Goal: Navigation & Orientation: Find specific page/section

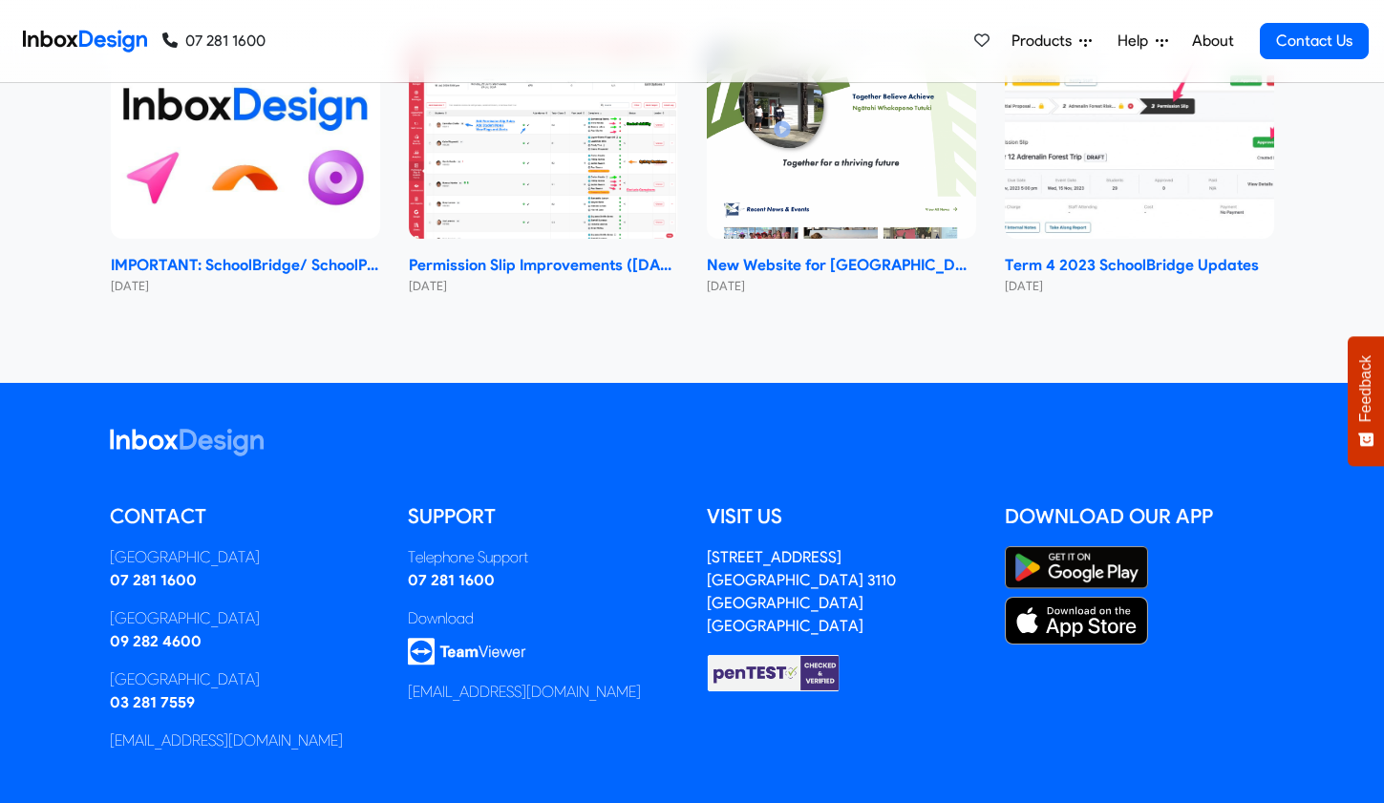
scroll to position [9154, 0]
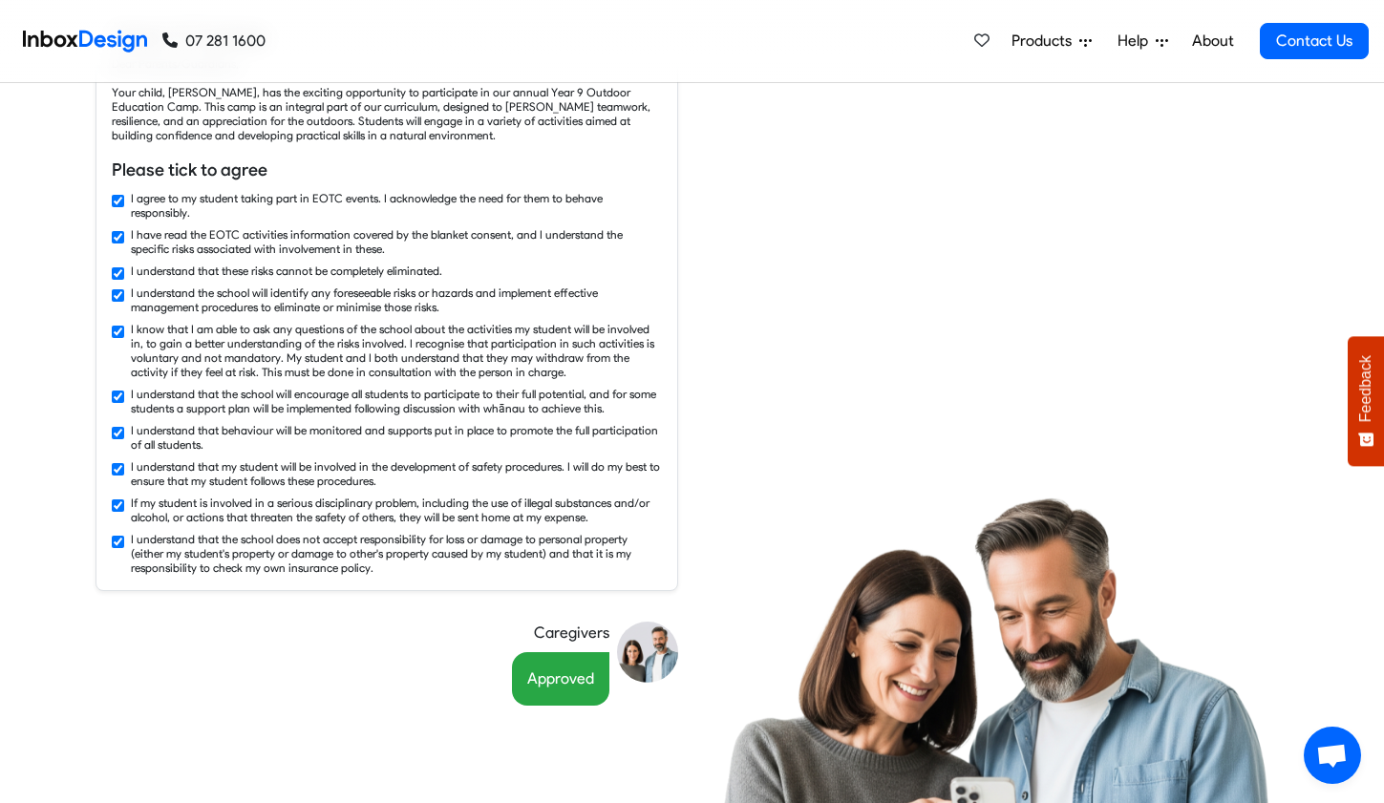
checkbox input "false"
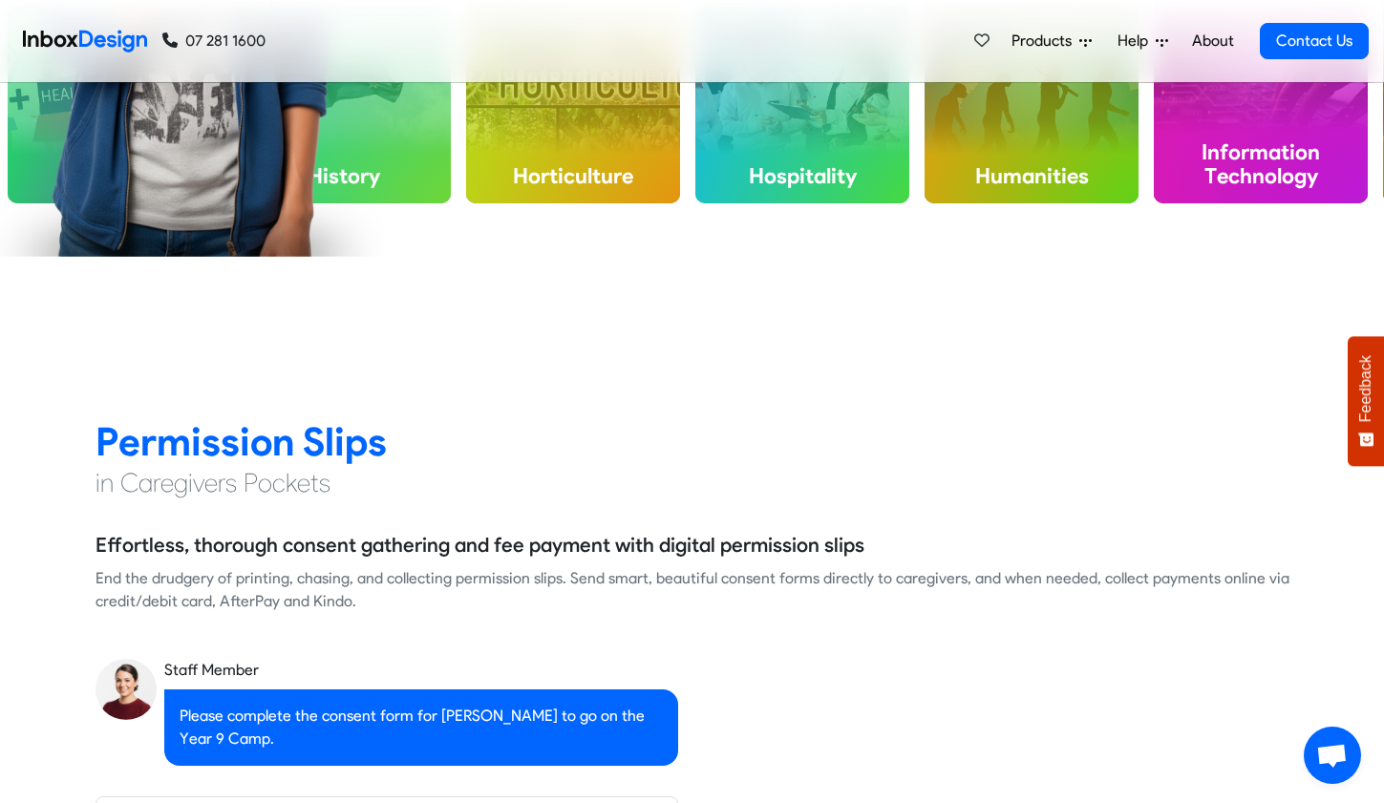
checkbox input "false"
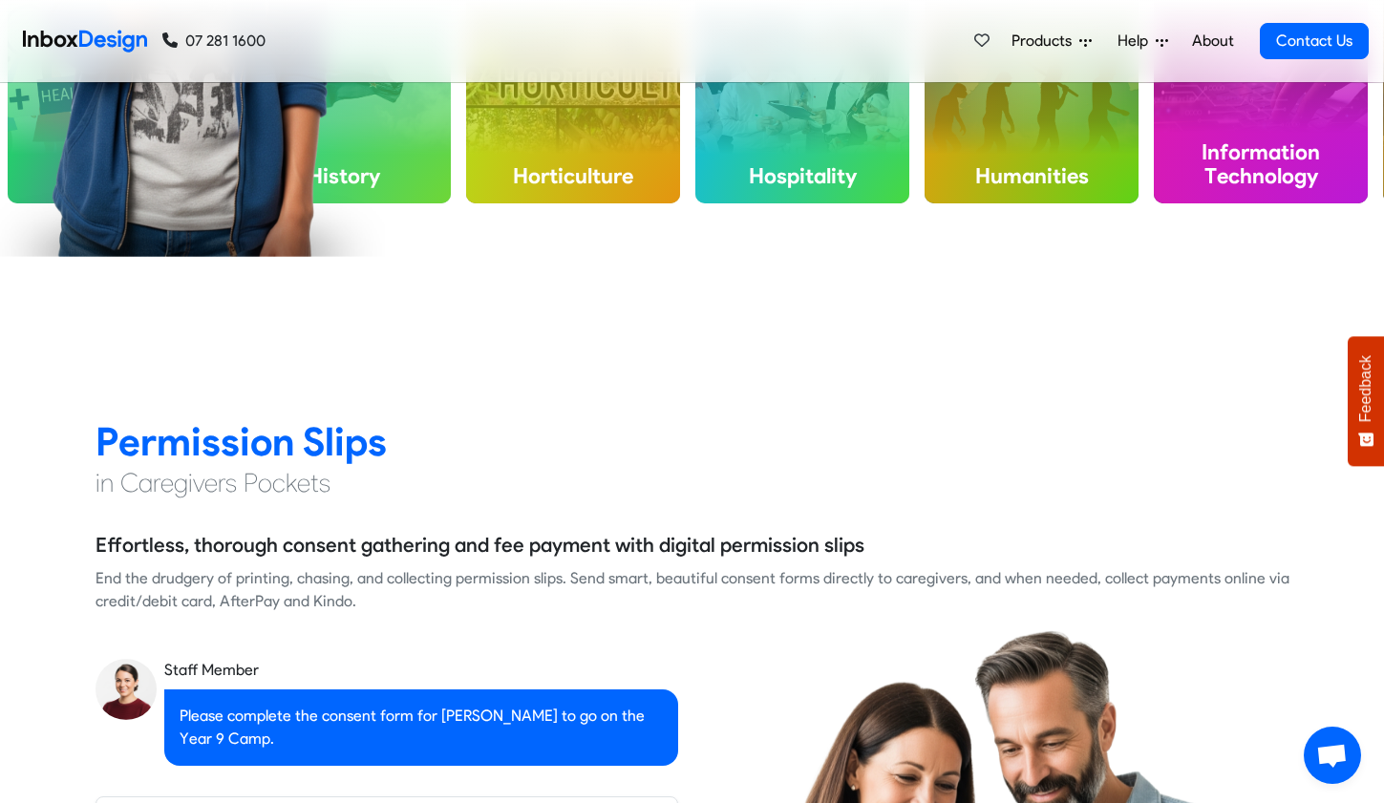
checkbox input "false"
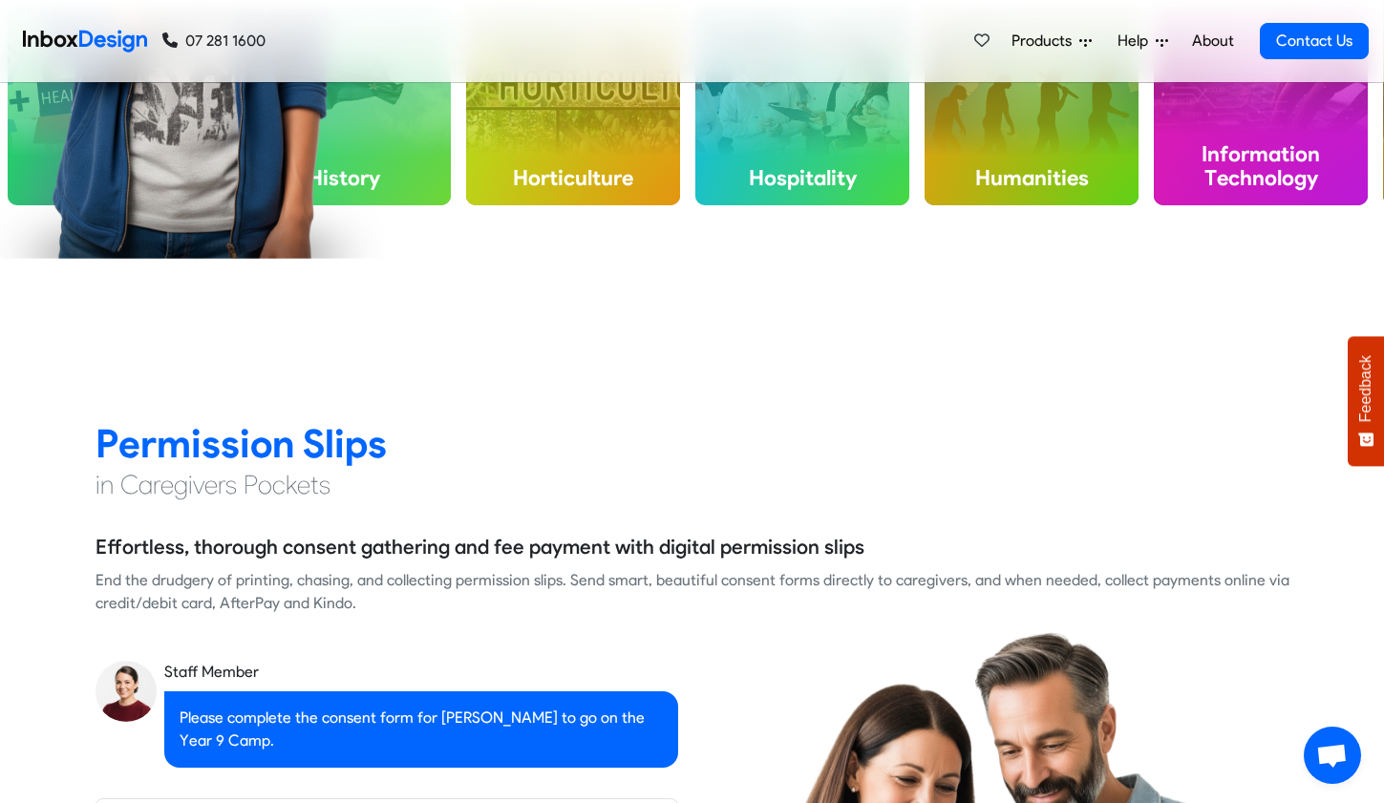
checkbox input "false"
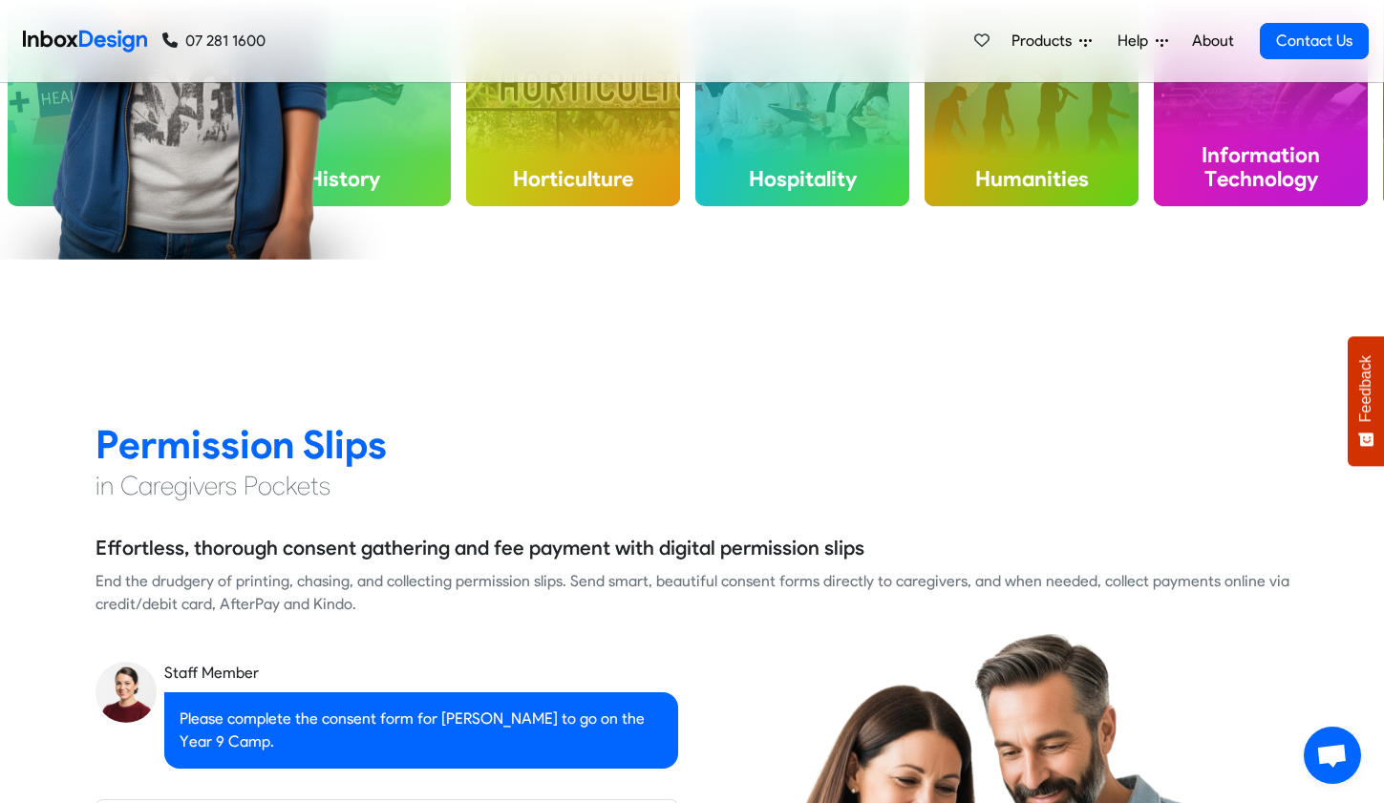
checkbox input "false"
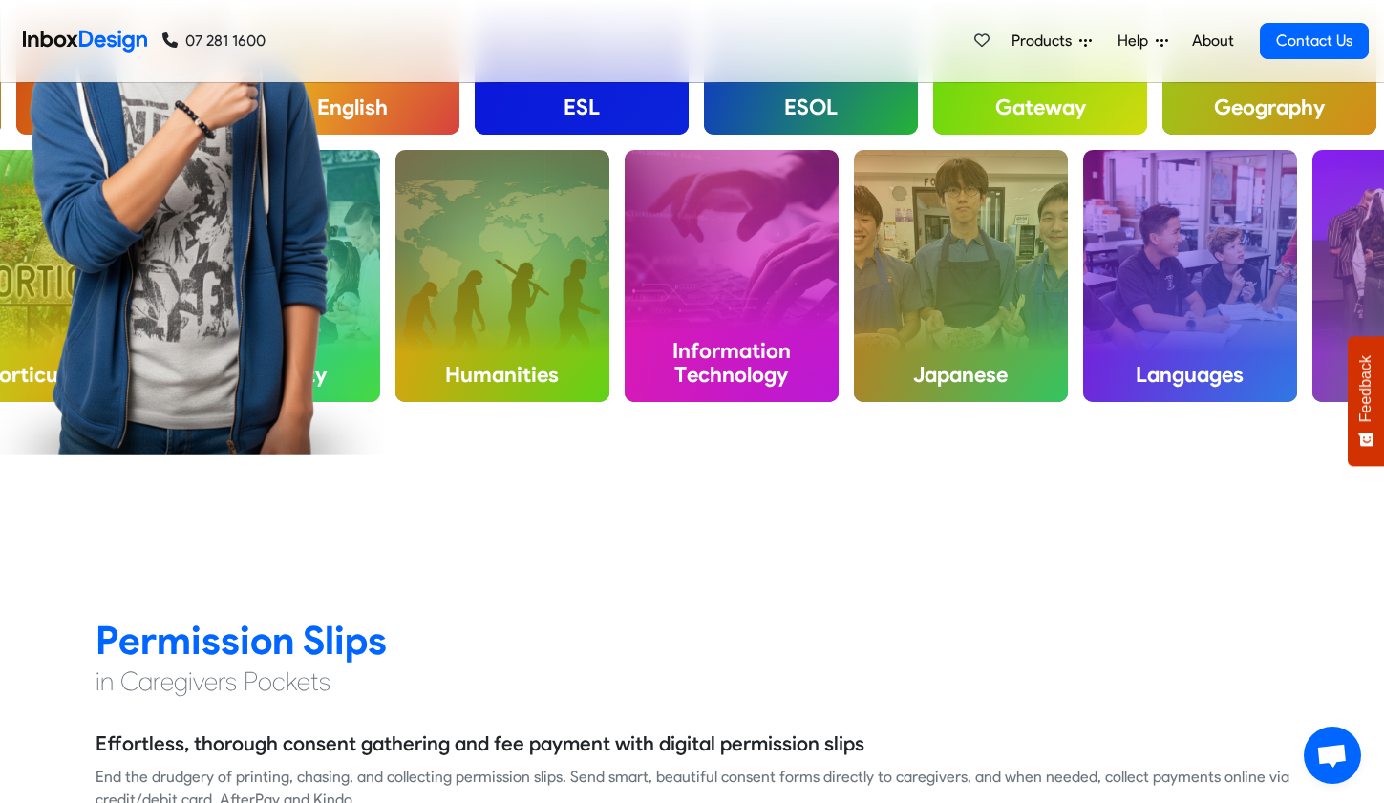
scroll to position [0, 0]
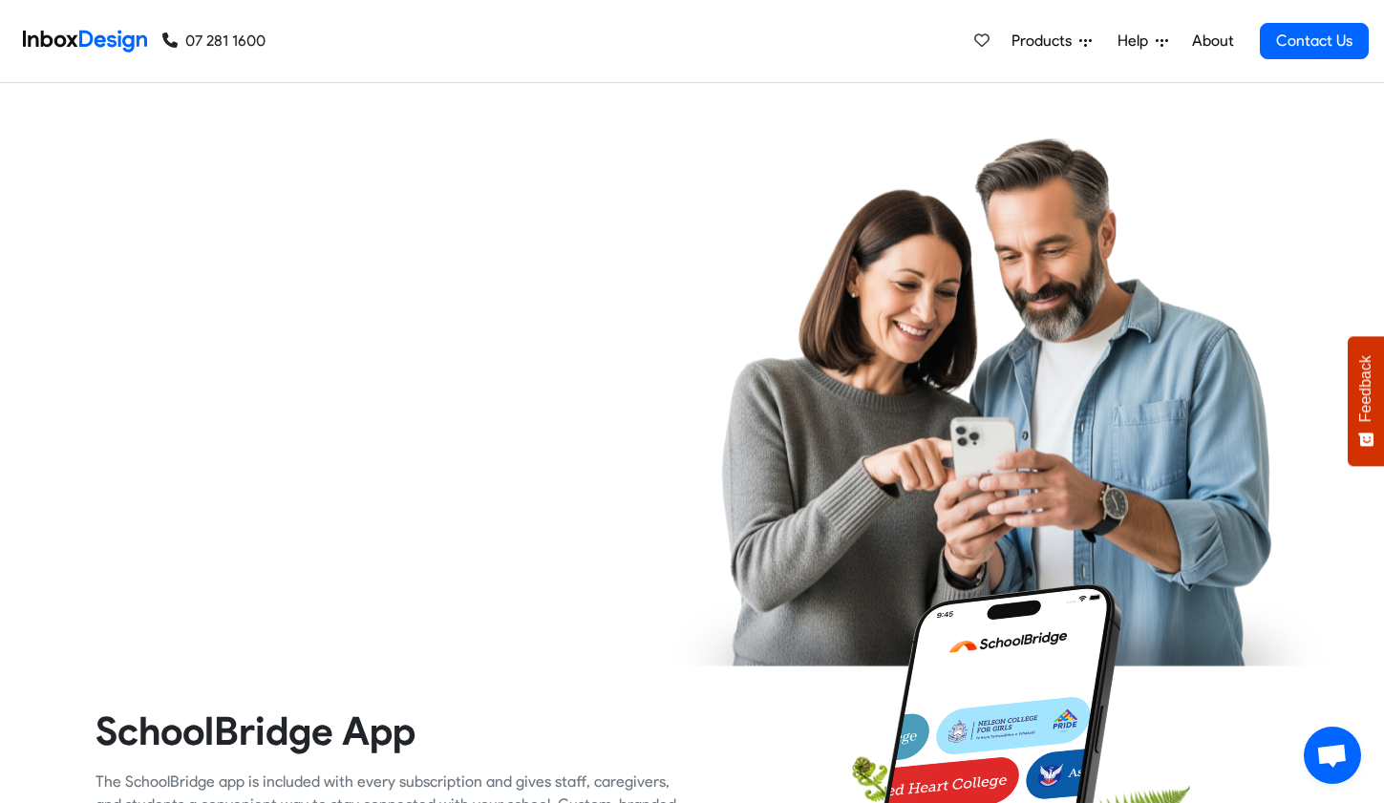
checkbox input "true"
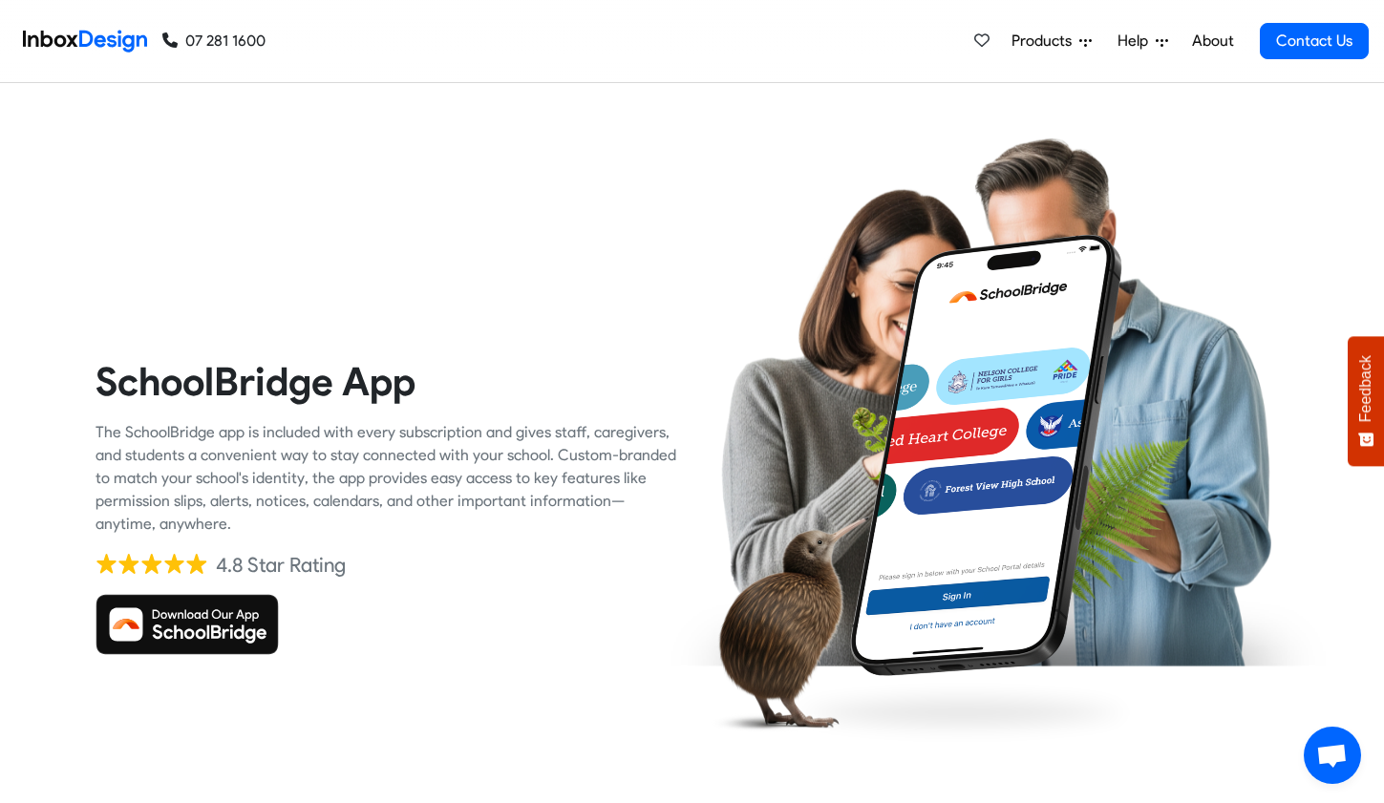
checkbox input "true"
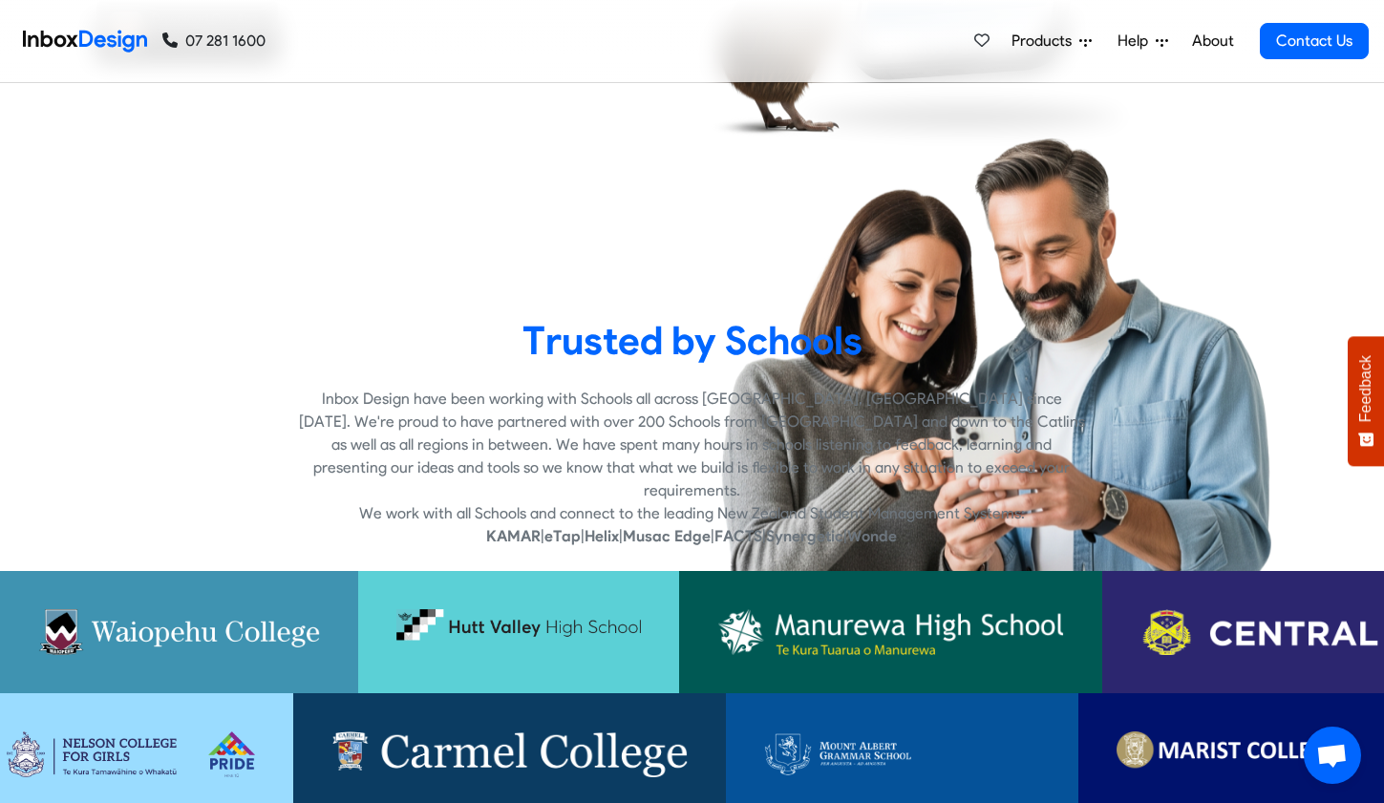
checkbox input "true"
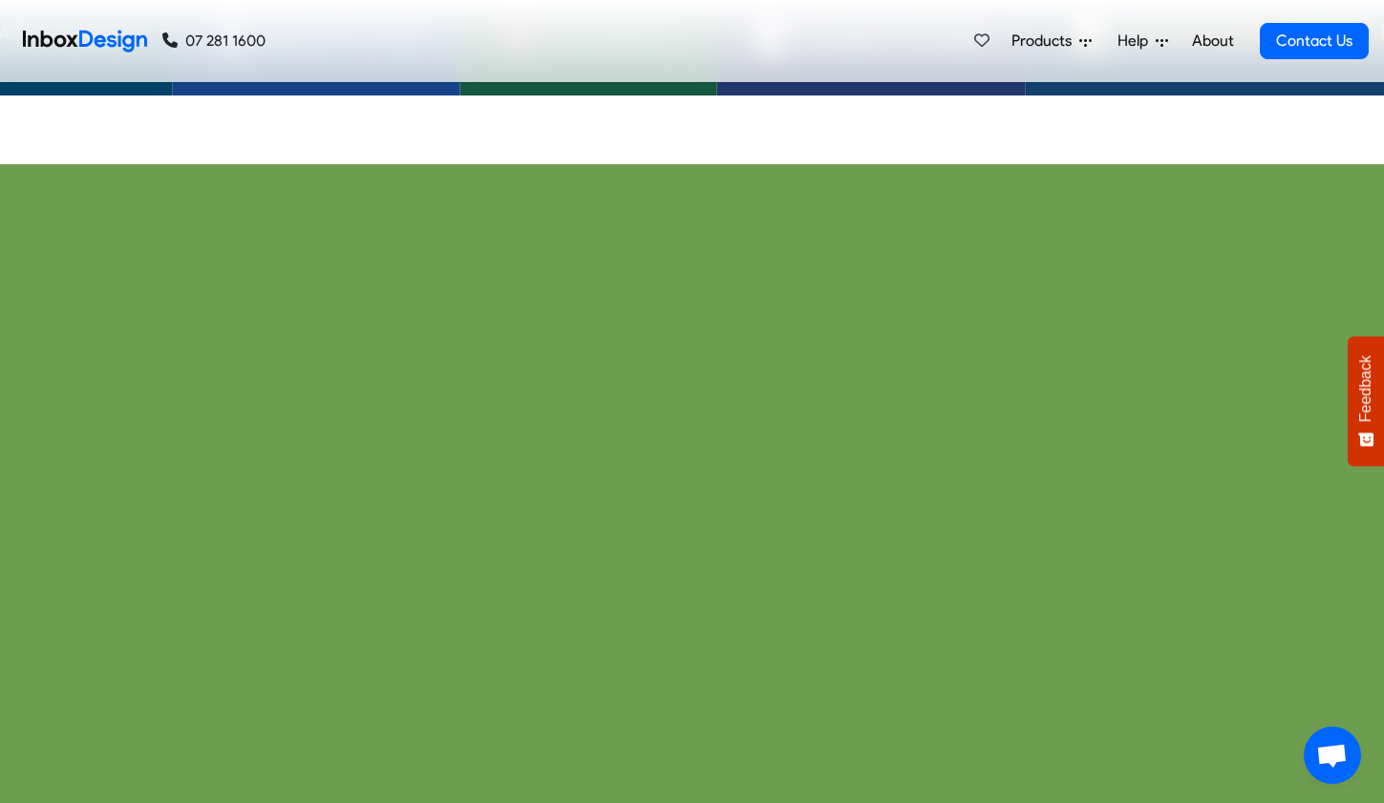
checkbox input "true"
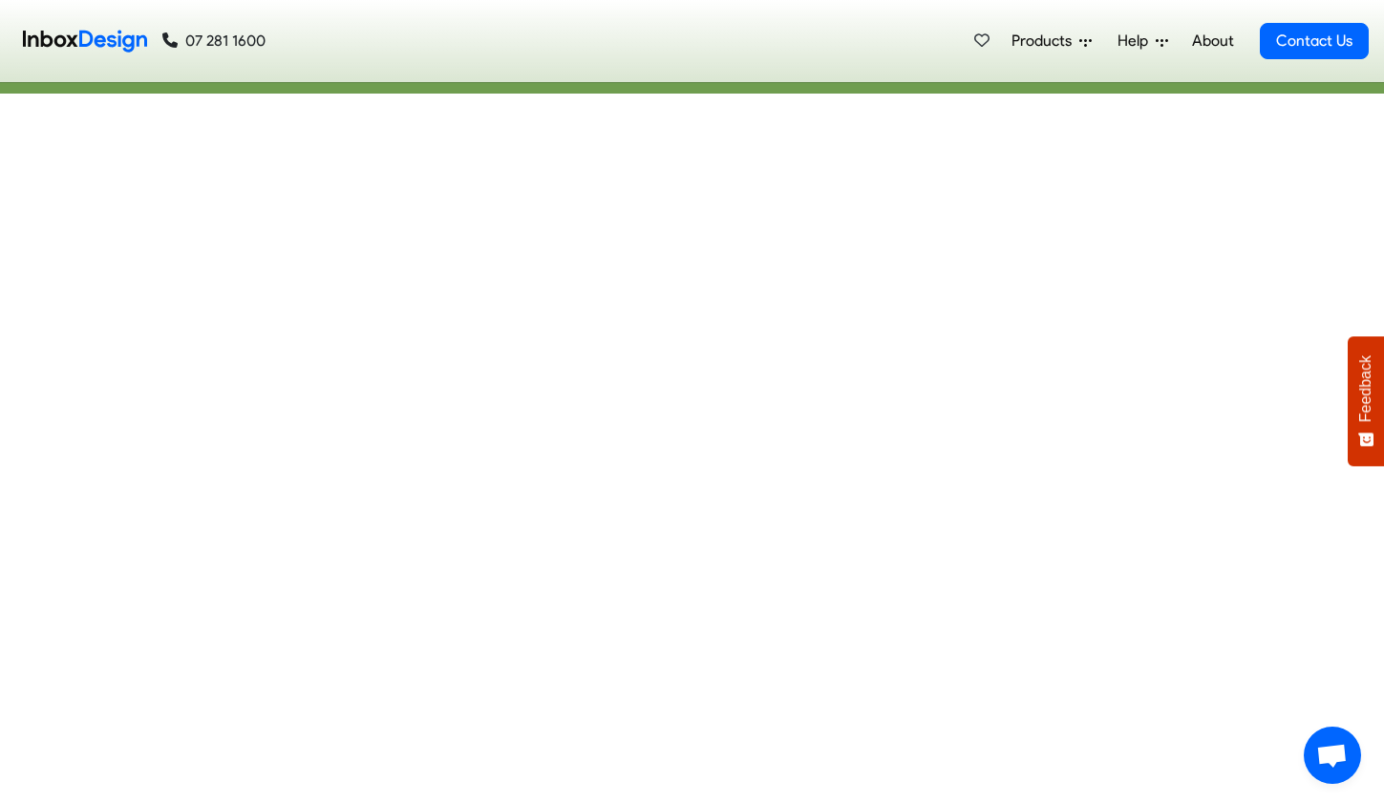
checkbox input "true"
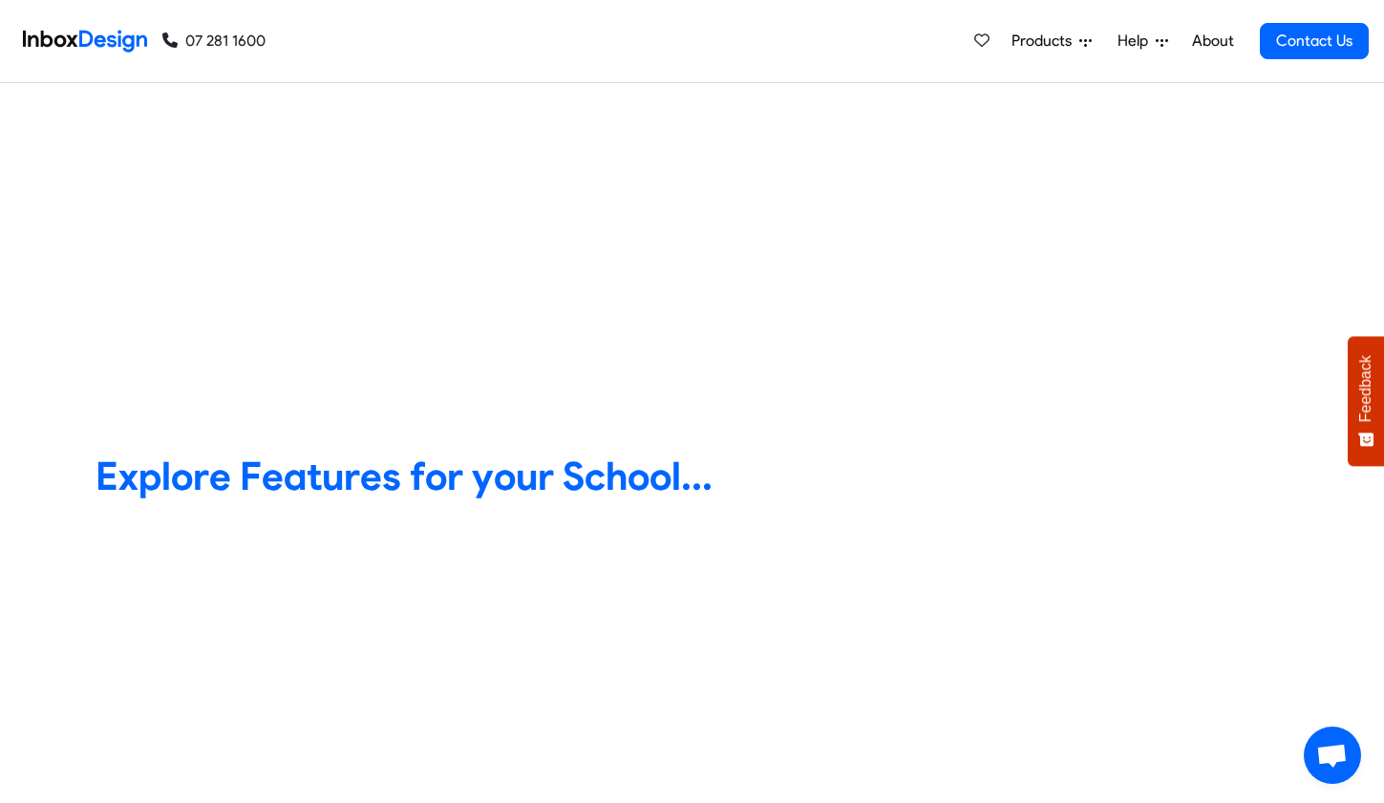
checkbox input "true"
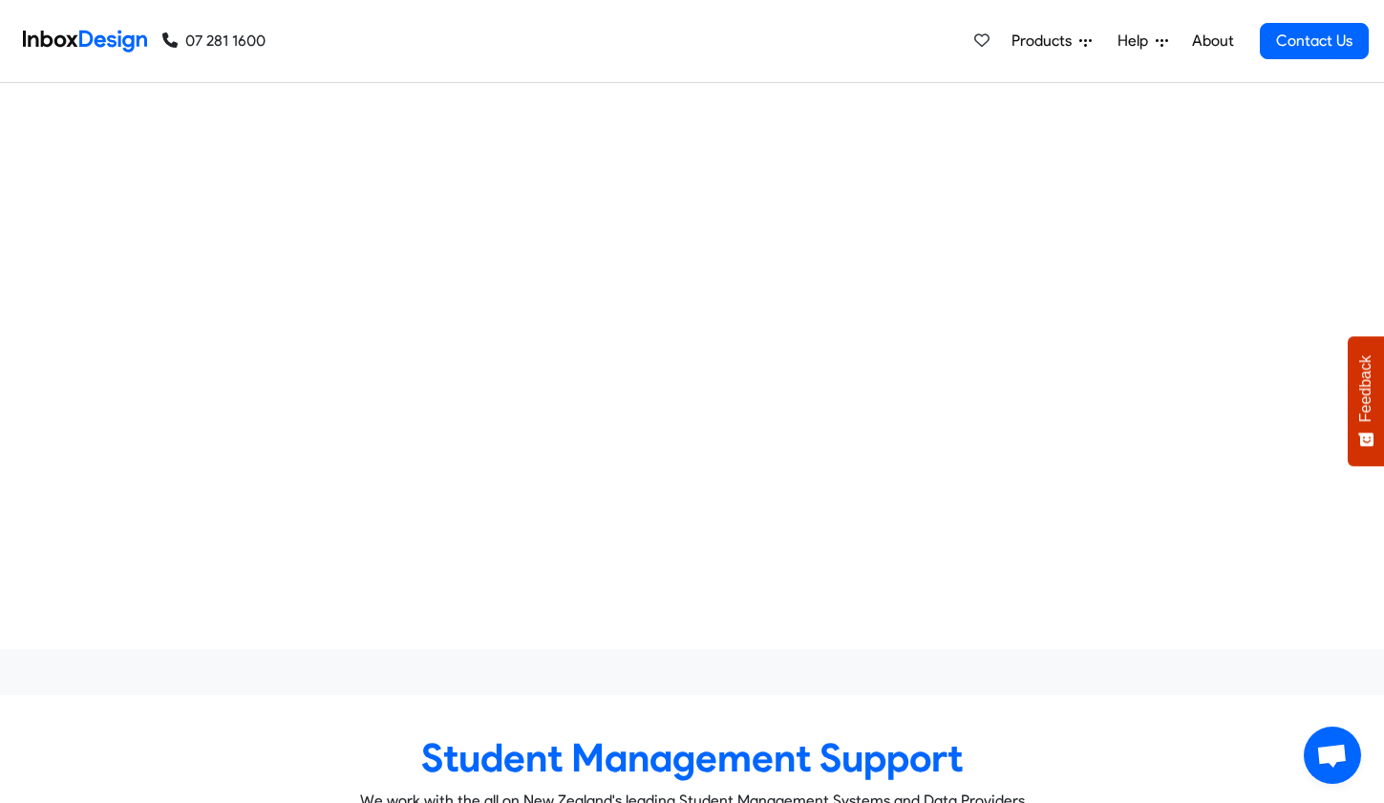
checkbox input "true"
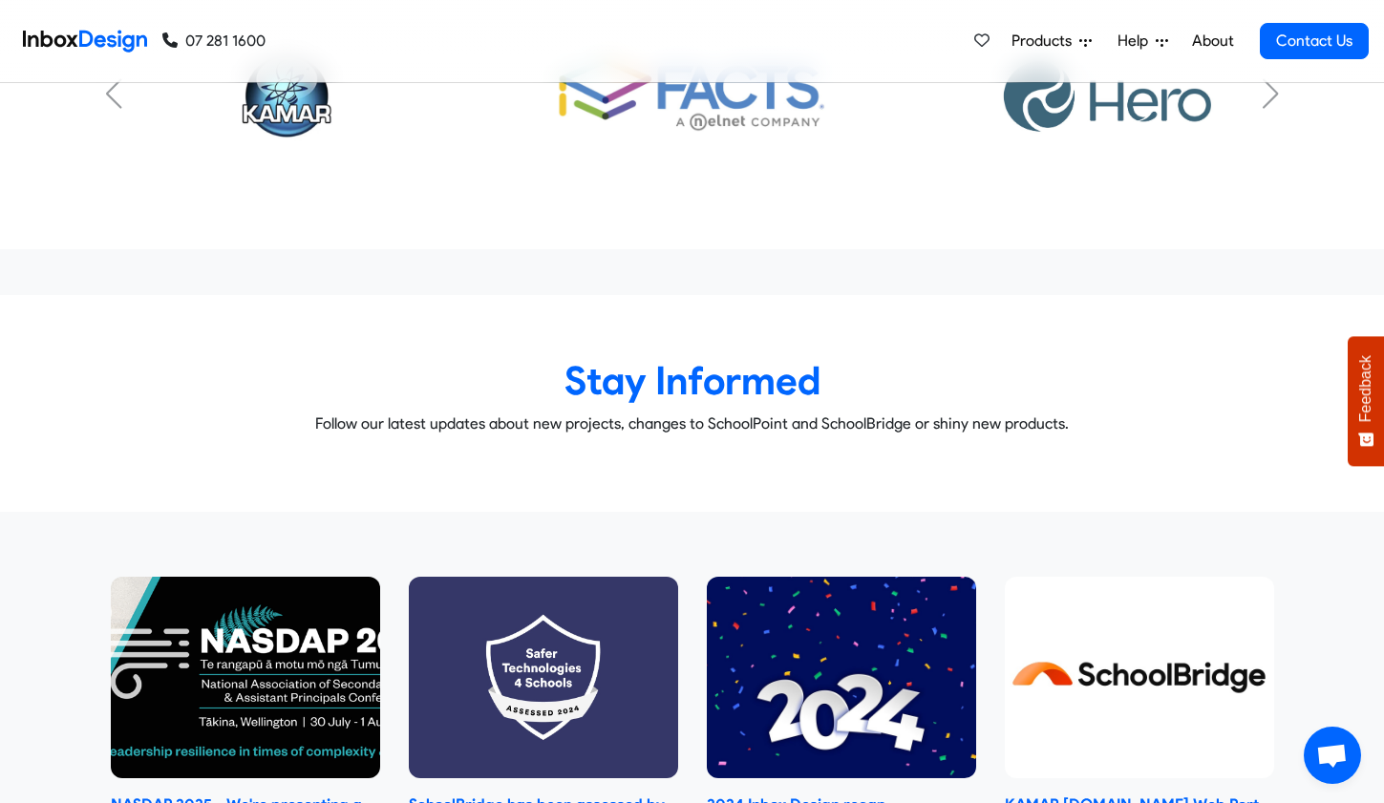
checkbox input "true"
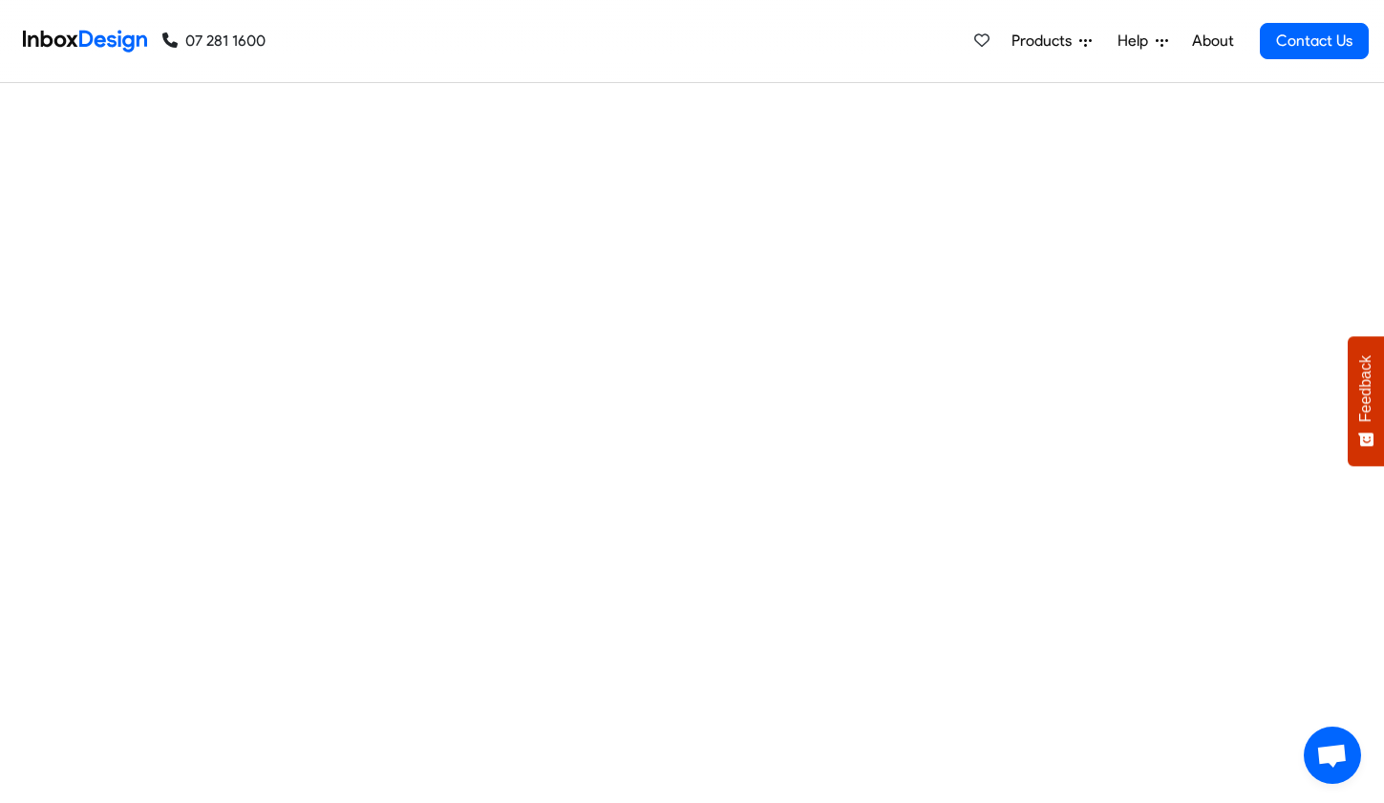
scroll to position [1947, 0]
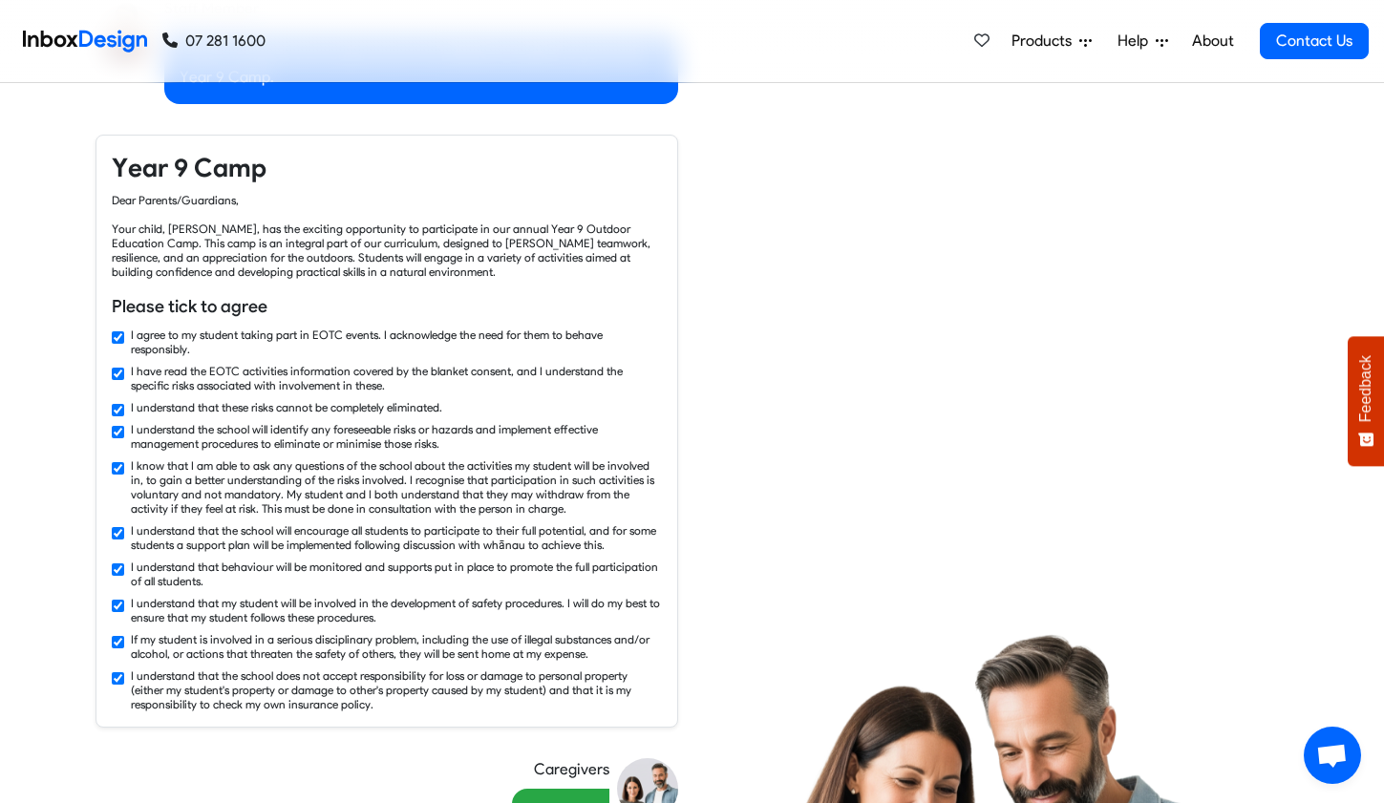
checkbox input "false"
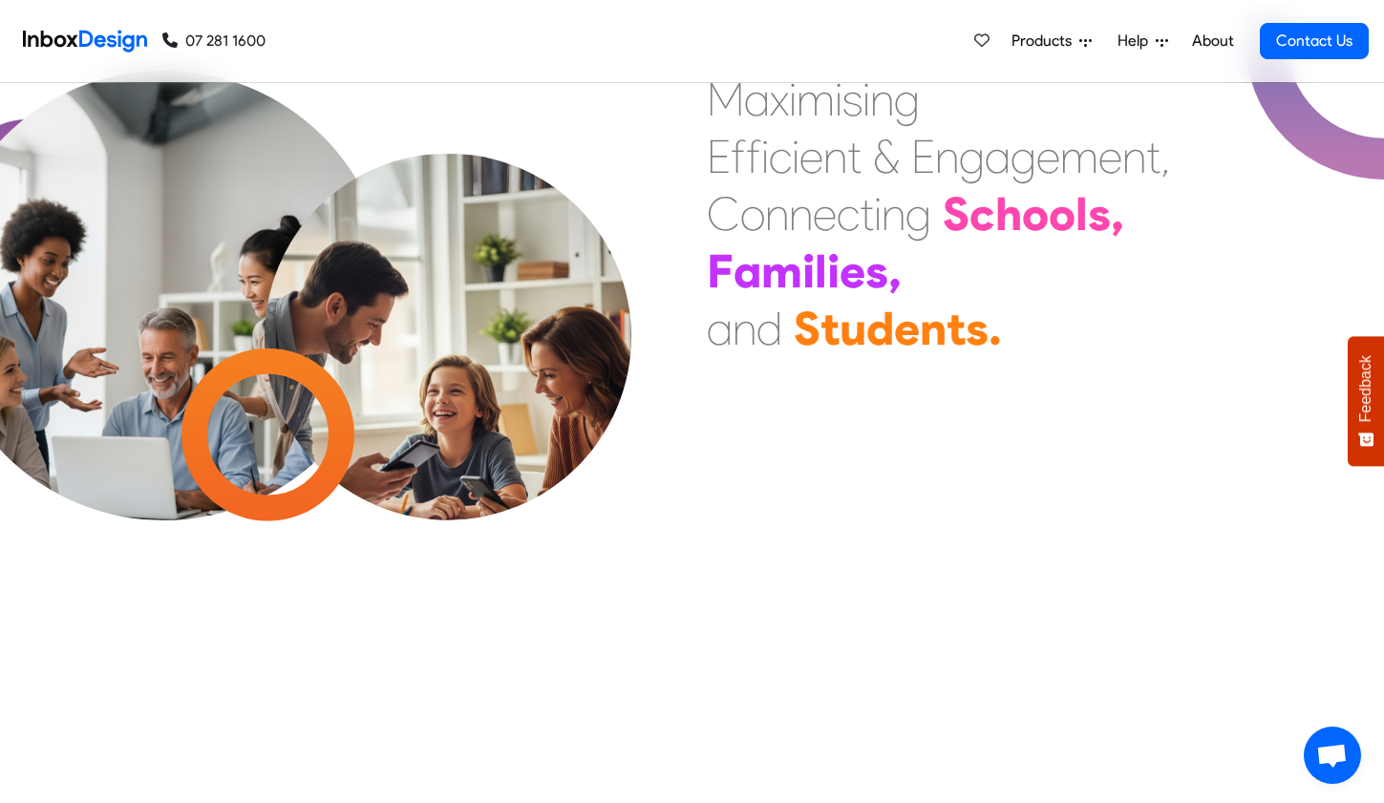
checkbox input "false"
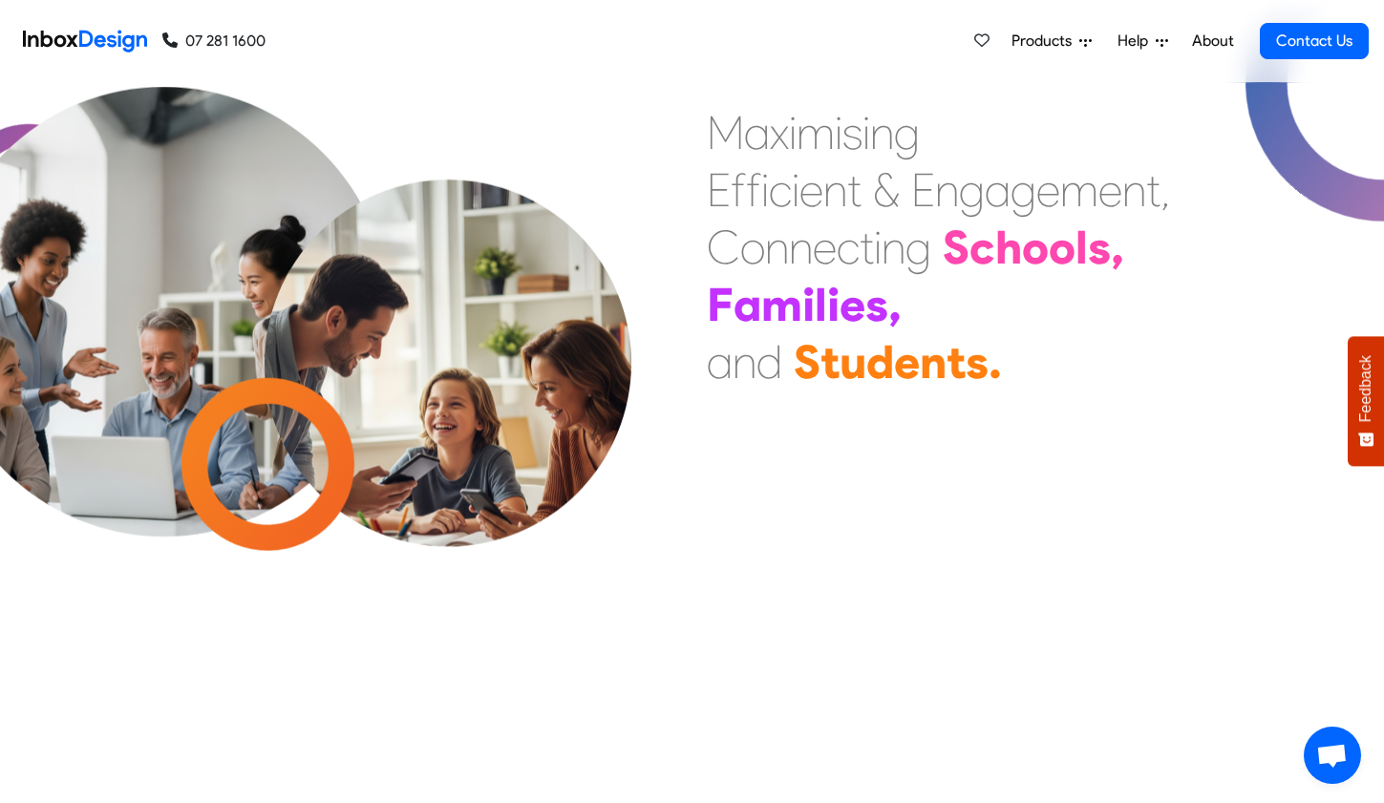
checkbox input "false"
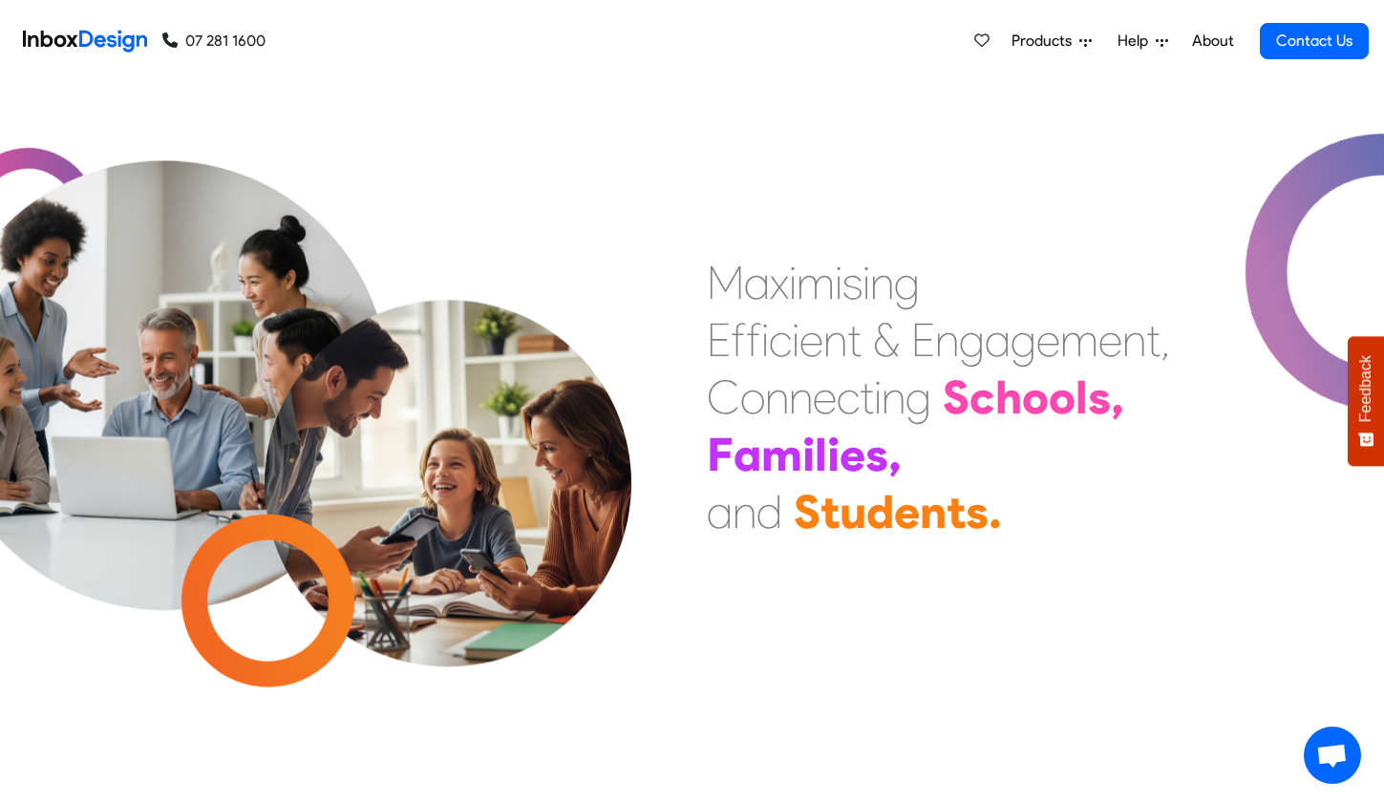
checkbox input "false"
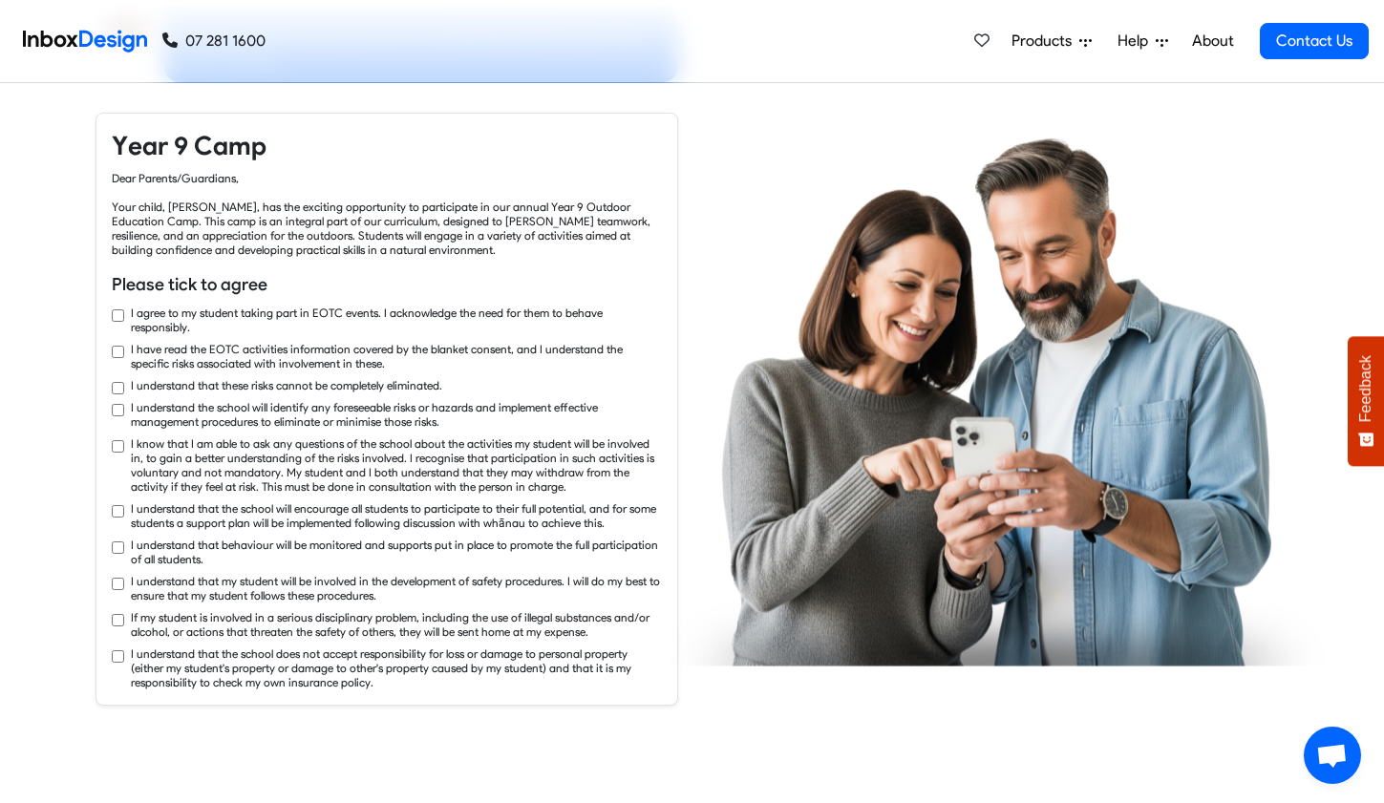
checkbox input "true"
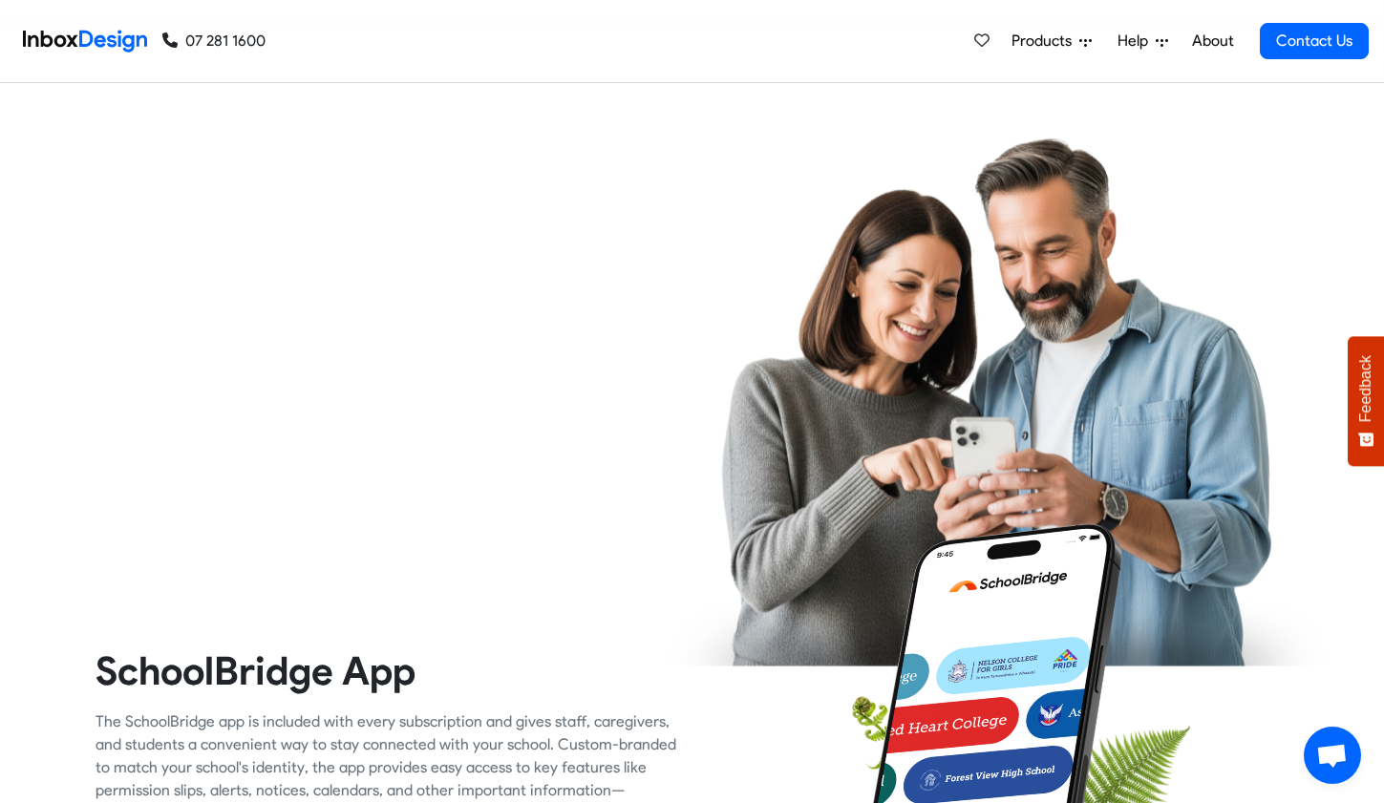
checkbox input "true"
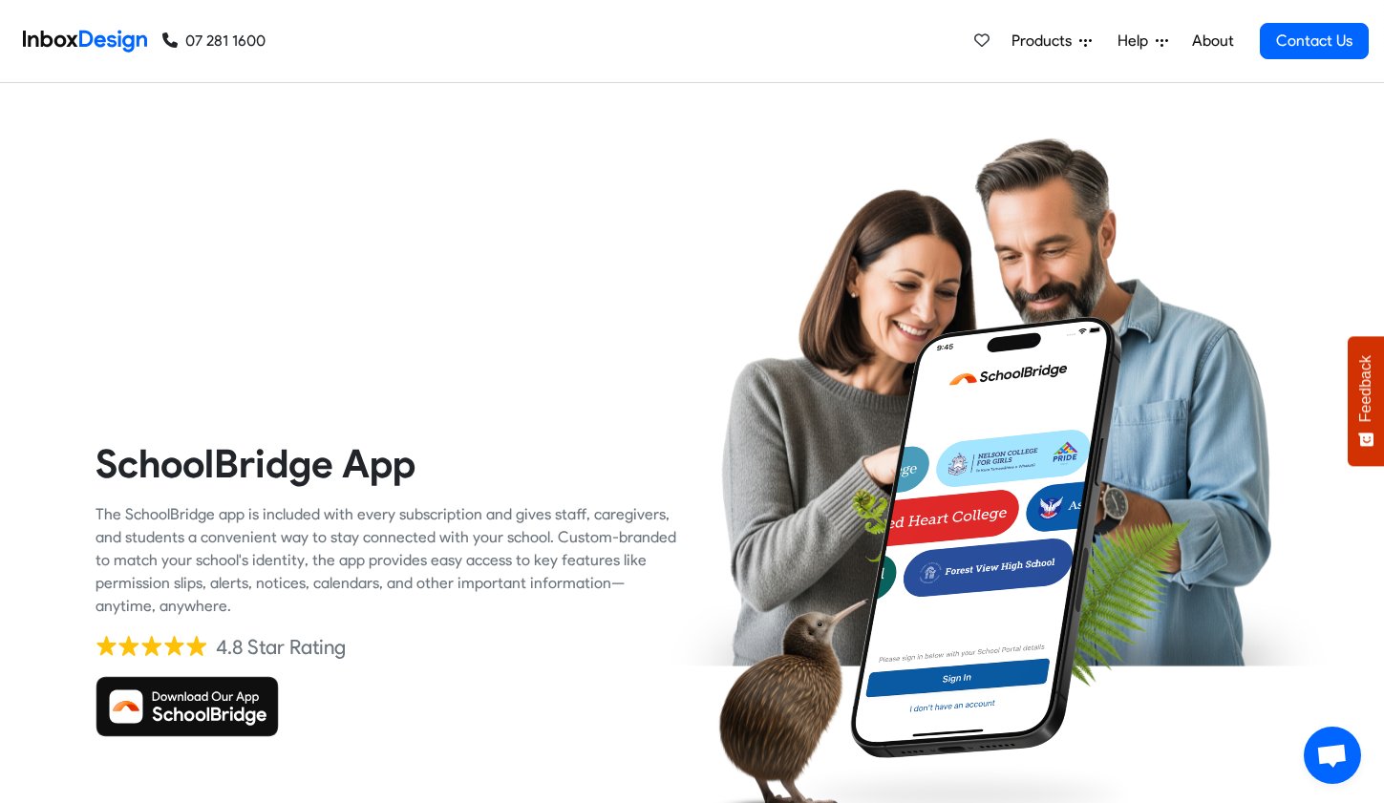
checkbox input "true"
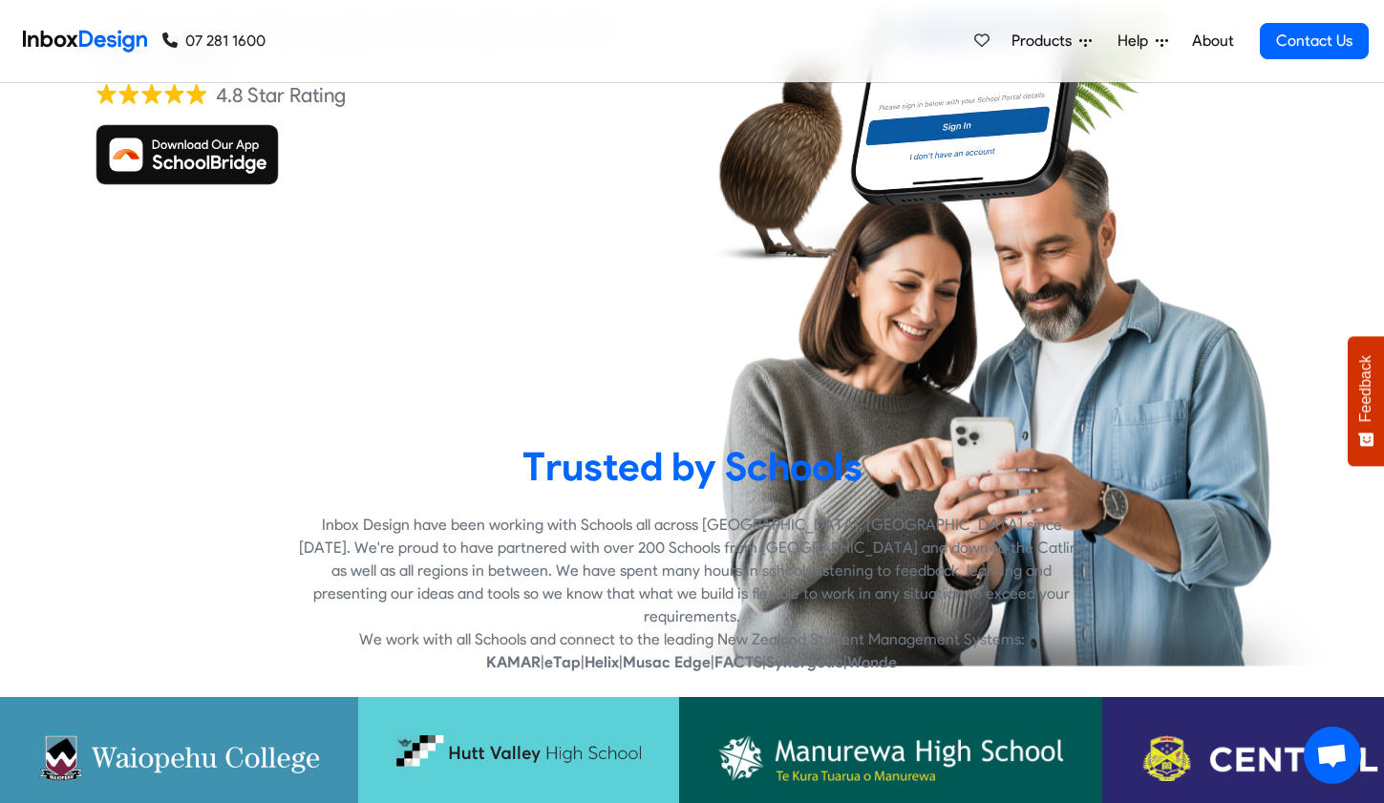
checkbox input "true"
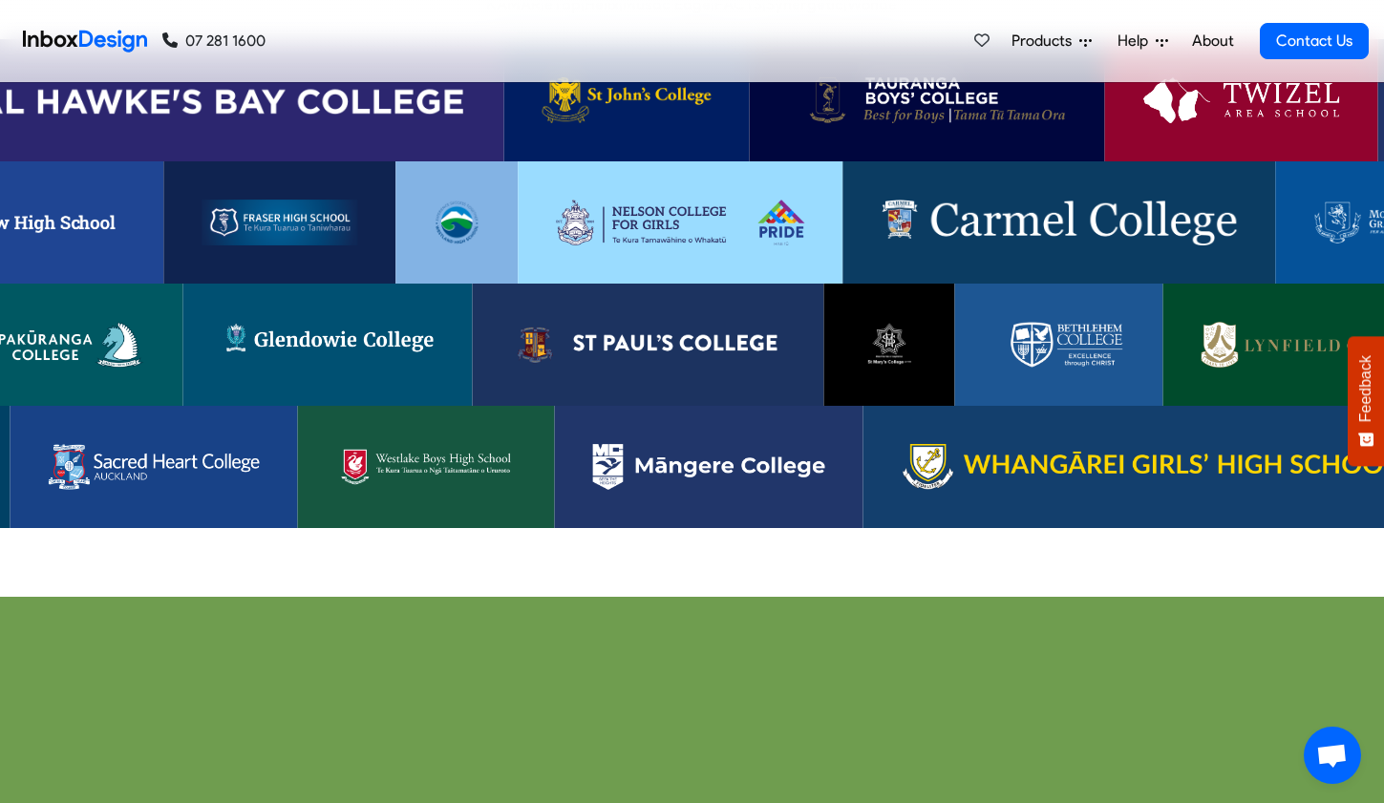
checkbox input "true"
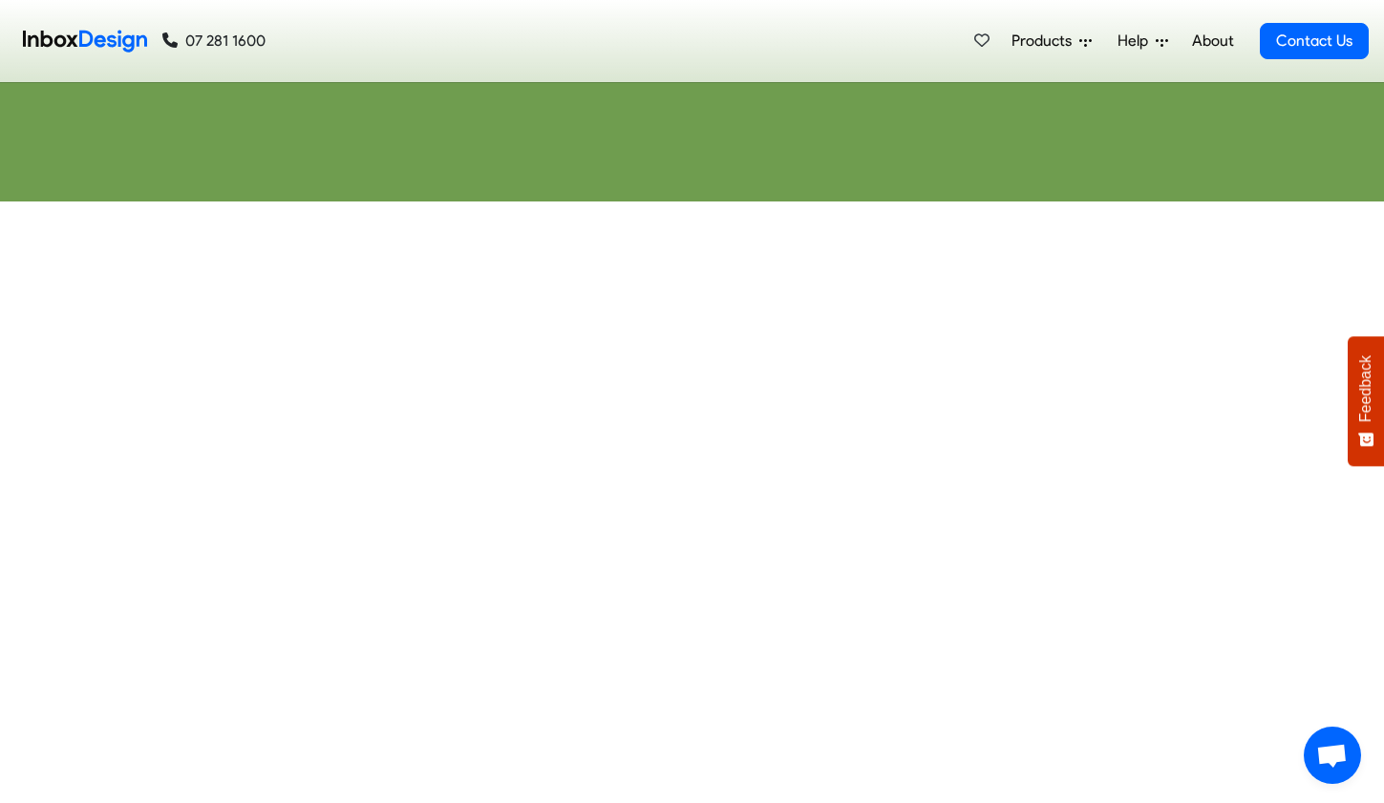
checkbox input "true"
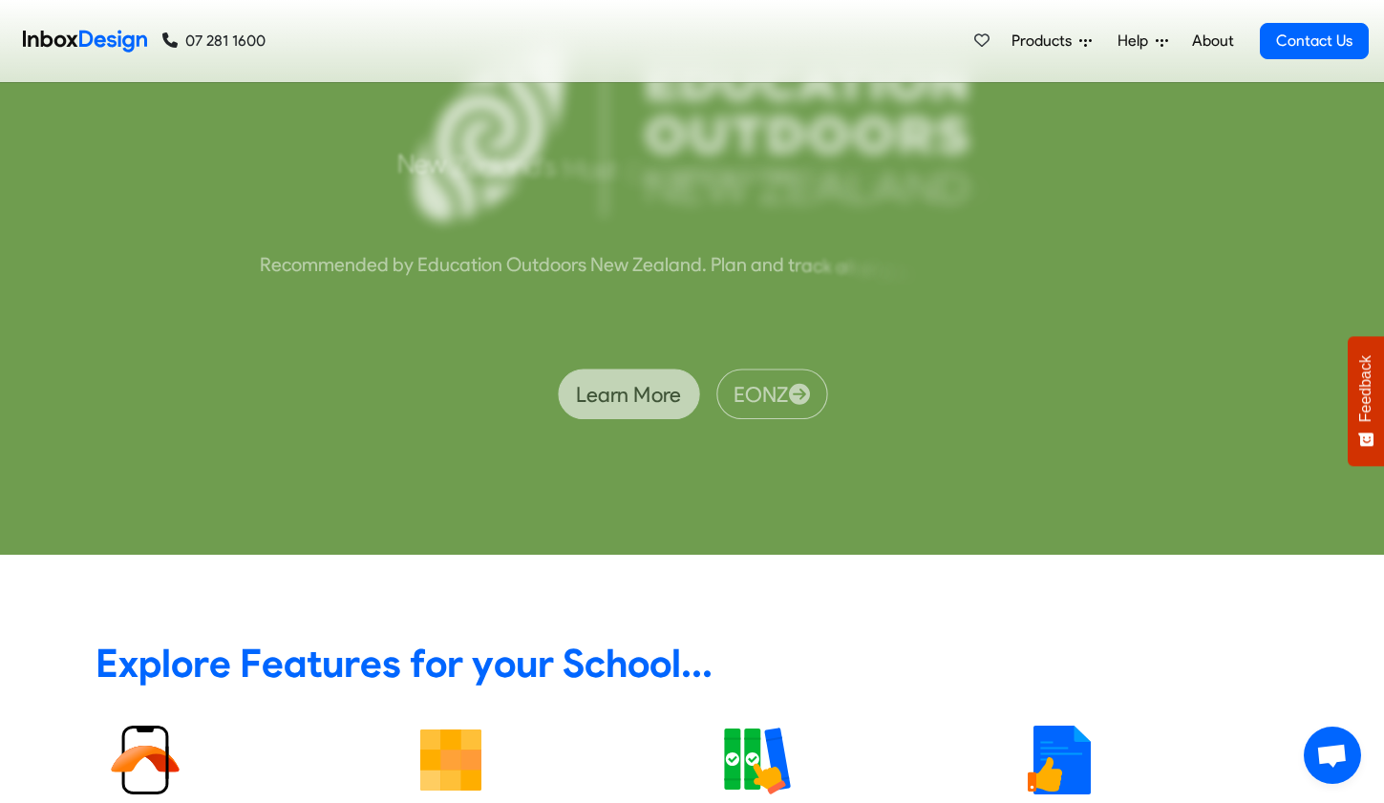
checkbox input "true"
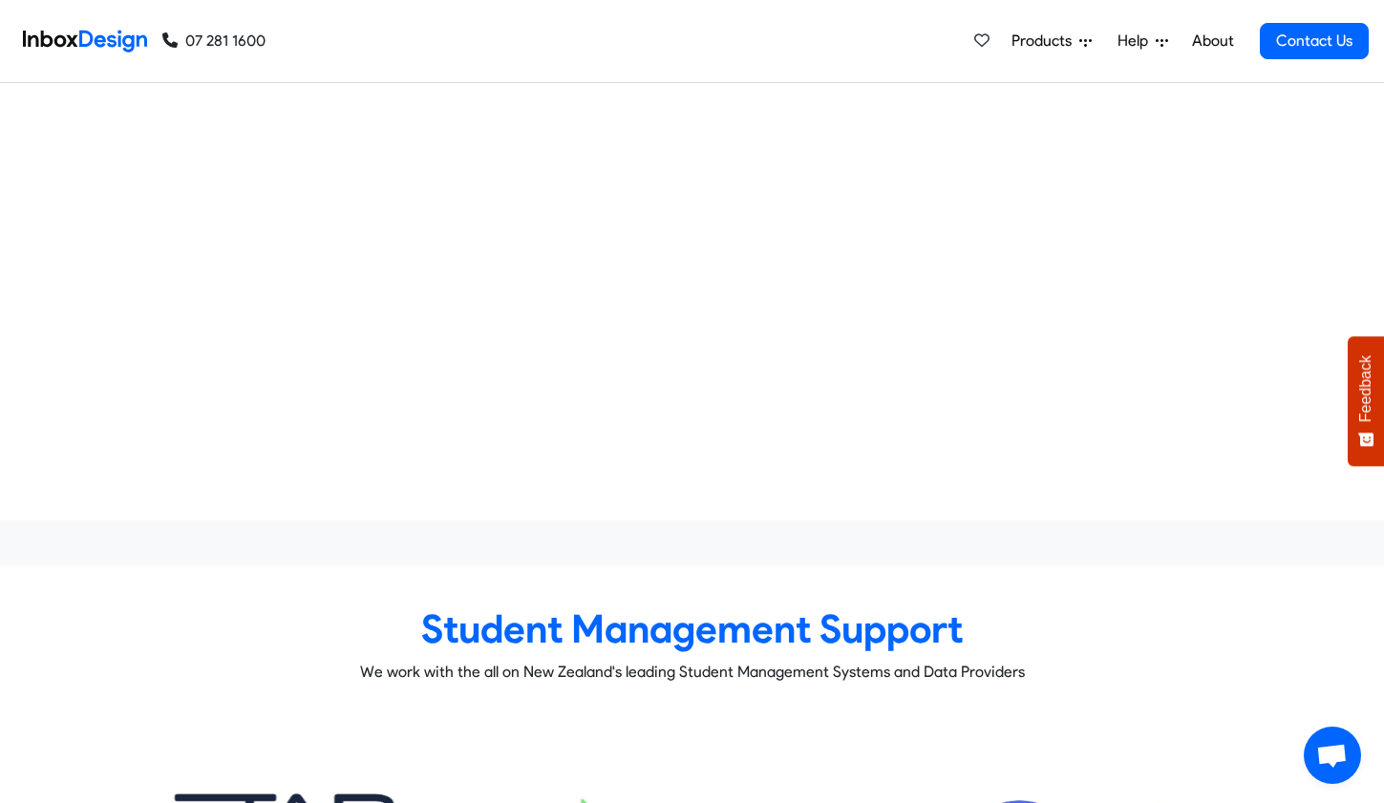
checkbox input "true"
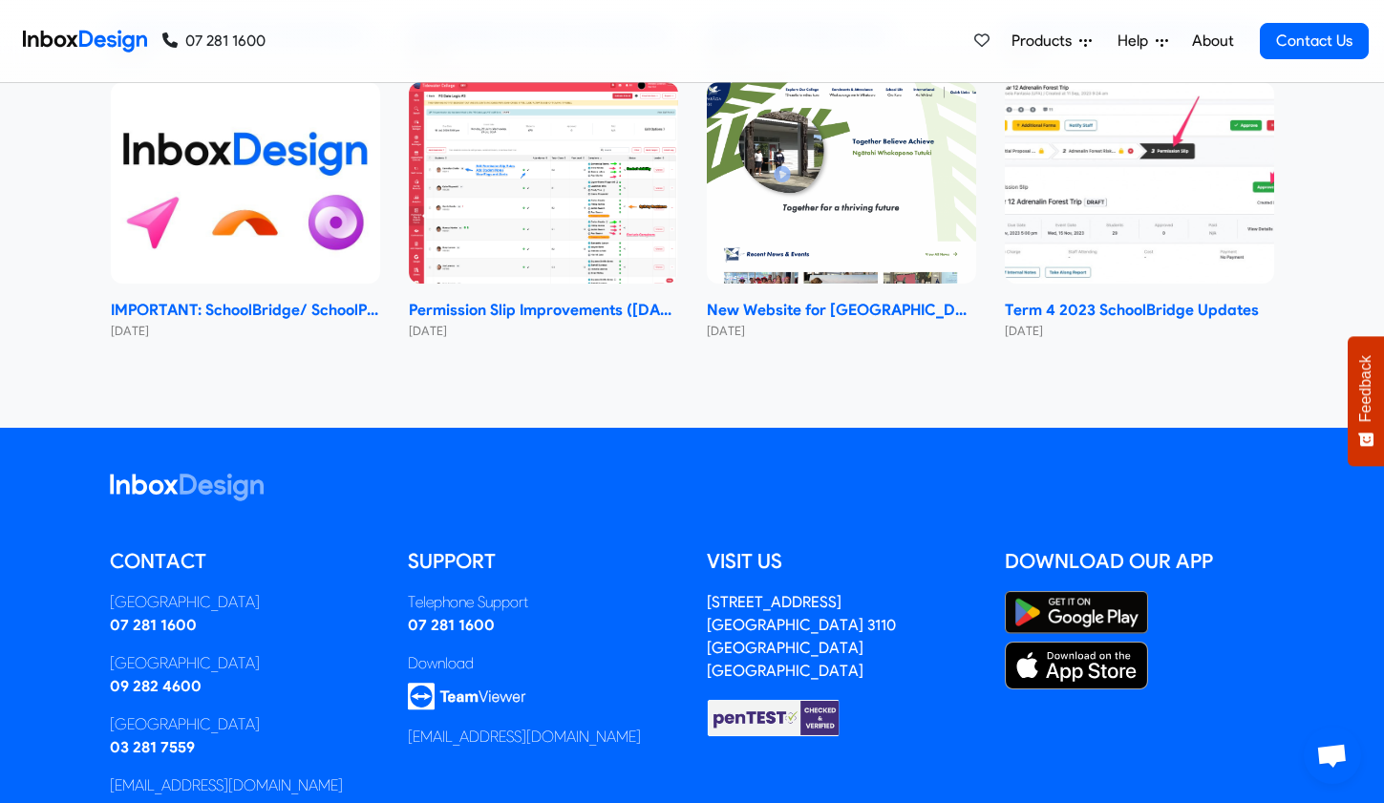
checkbox input "true"
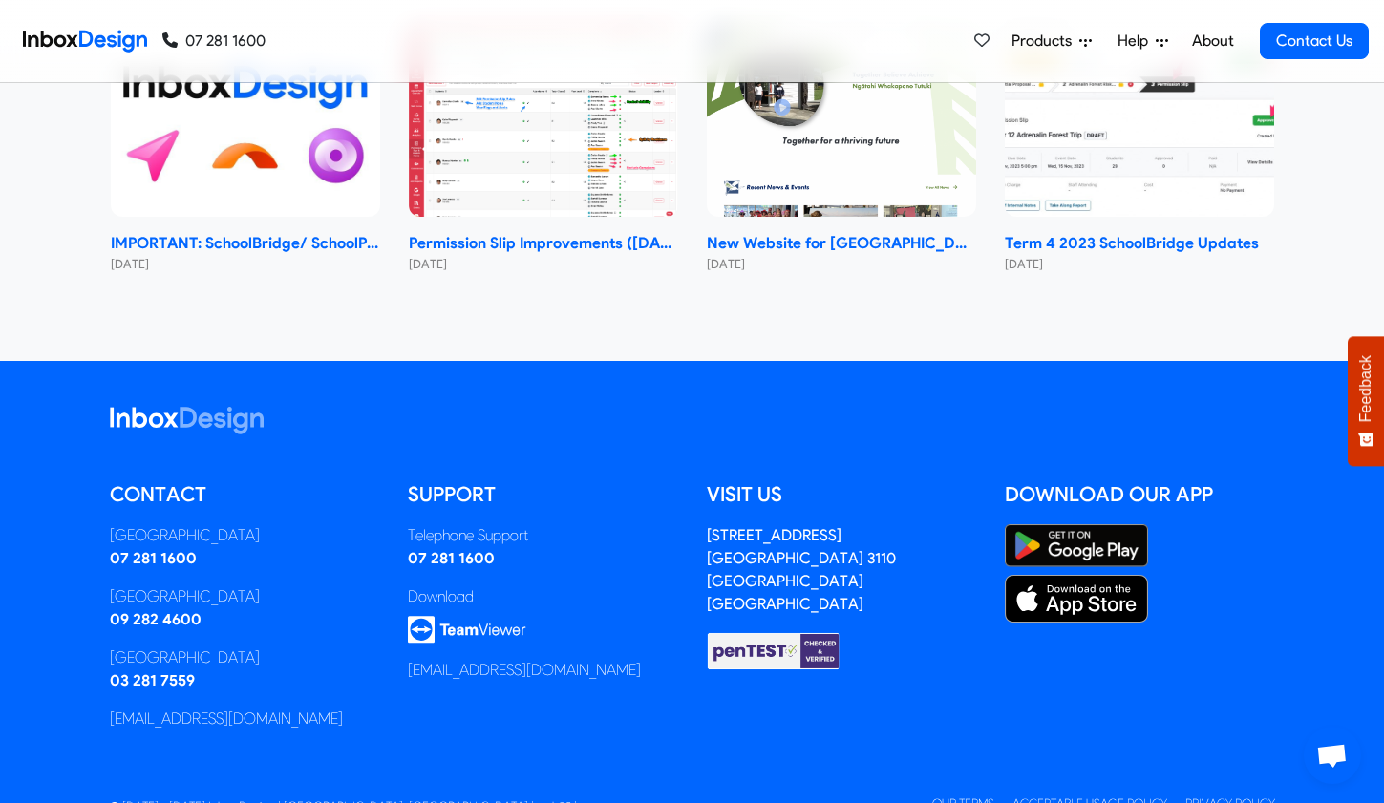
click at [950, 796] on link "Our Terms" at bounding box center [963, 803] width 62 height 14
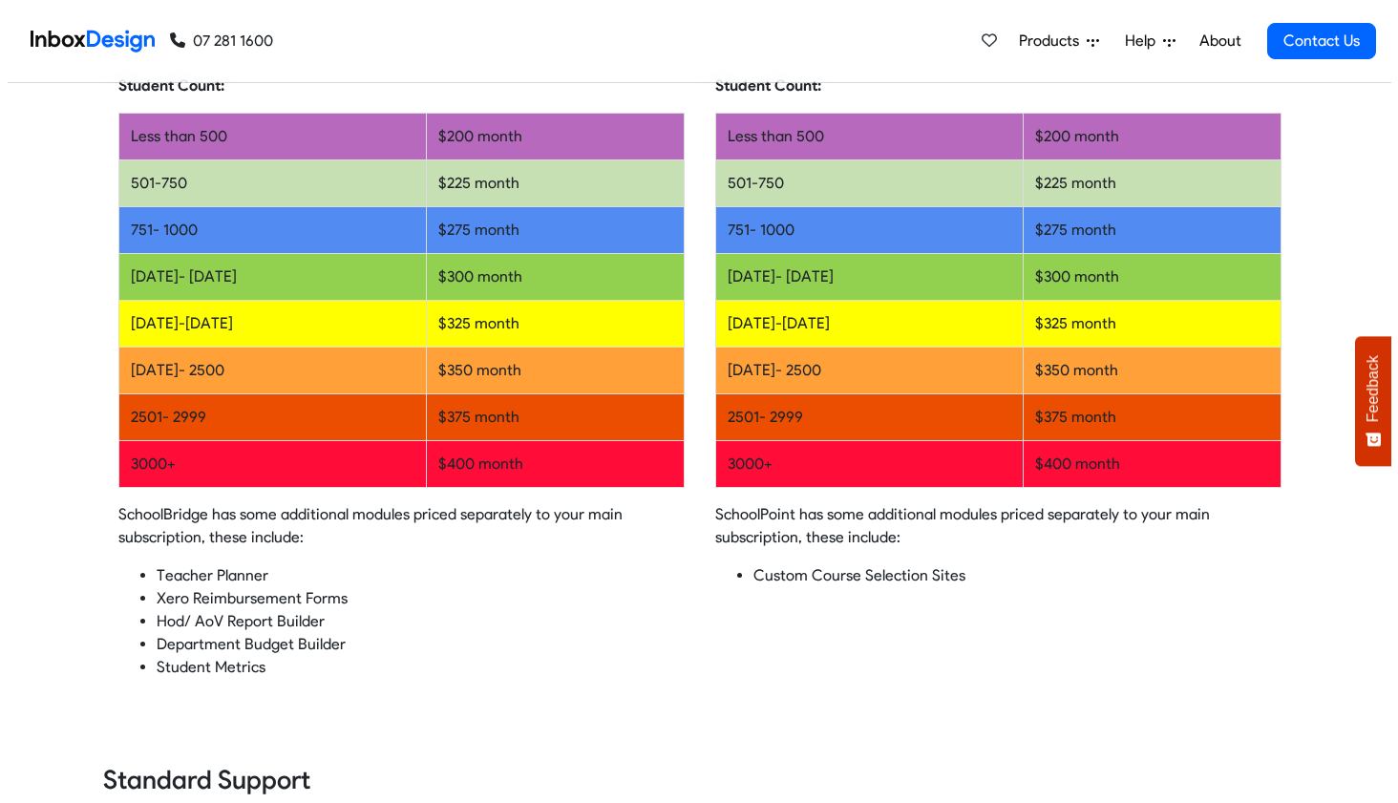
scroll to position [1487, 0]
